Goal: Task Accomplishment & Management: Use online tool/utility

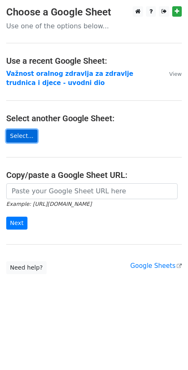
click at [15, 139] on link "Select..." at bounding box center [21, 135] width 31 height 13
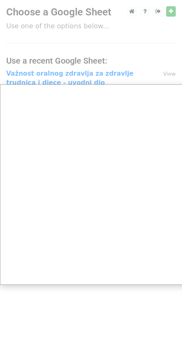
click at [143, 57] on div at bounding box center [94, 185] width 188 height 370
click at [164, 73] on div at bounding box center [94, 185] width 188 height 370
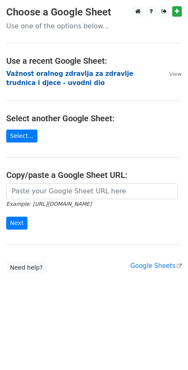
click at [134, 75] on strong "Važnost oralnog zdravlja za zdravlje trudnica i djece - uvodni dio" at bounding box center [69, 78] width 127 height 17
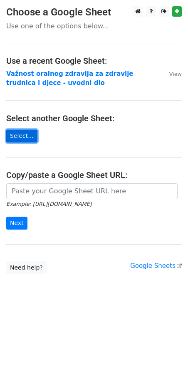
click at [18, 136] on link "Select..." at bounding box center [21, 135] width 31 height 13
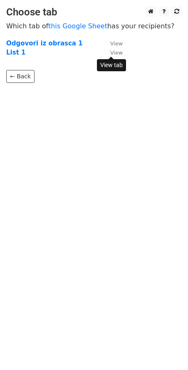
click at [119, 55] on small "View" at bounding box center [116, 53] width 12 height 6
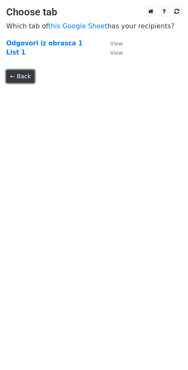
click at [16, 76] on link "← Back" at bounding box center [20, 76] width 28 height 13
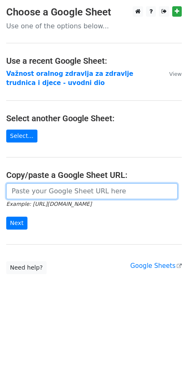
click at [42, 190] on input "url" at bounding box center [92, 191] width 172 height 16
click at [33, 190] on input "url" at bounding box center [92, 191] width 172 height 16
paste input "[URL][DOMAIN_NAME]"
type input "[URL][DOMAIN_NAME]"
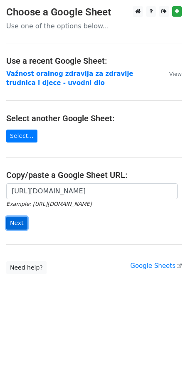
click at [19, 219] on input "Next" at bounding box center [16, 222] width 21 height 13
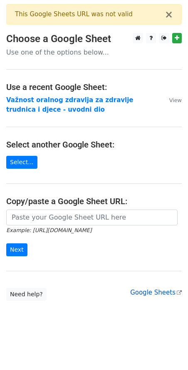
click at [160, 295] on link "Google Sheets" at bounding box center [156, 292] width 52 height 7
